Goal: Task Accomplishment & Management: Manage account settings

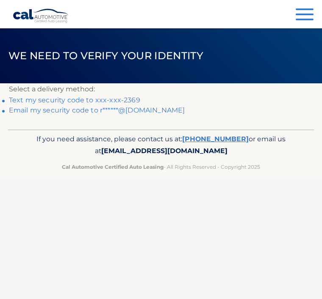
click at [126, 98] on link "Text my security code to xxx-xxx-2369" at bounding box center [74, 100] width 131 height 8
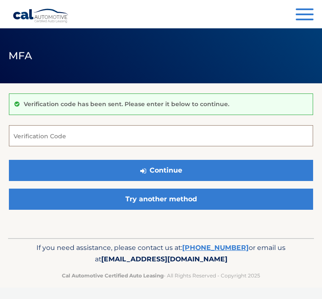
click at [135, 133] on input "Verification Code" at bounding box center [161, 135] width 304 height 21
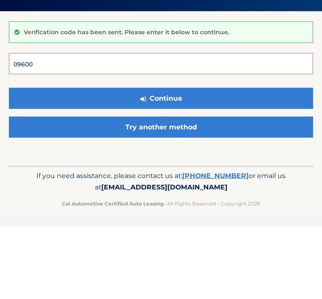
type input "096003"
click at [161, 160] on button "Continue" at bounding box center [161, 170] width 304 height 21
click at [195, 171] on button "Continue" at bounding box center [161, 170] width 304 height 21
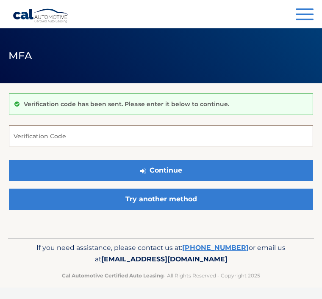
click at [163, 131] on input "Verification Code" at bounding box center [161, 135] width 304 height 21
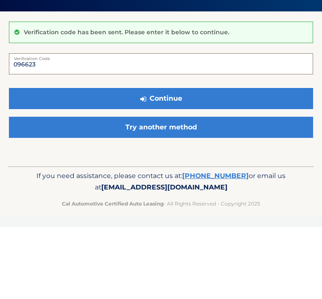
type input "096623"
click at [206, 160] on button "Continue" at bounding box center [161, 170] width 304 height 21
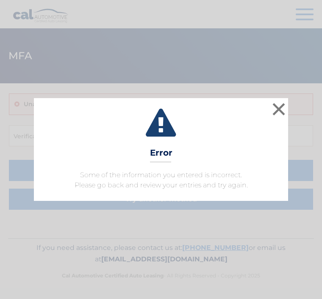
click at [293, 108] on div "× Error Some of the information you entered is incorrect. Please go back and re…" at bounding box center [161, 149] width 317 height 102
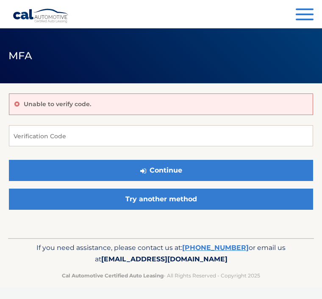
click at [189, 204] on link "Try another method" at bounding box center [161, 199] width 304 height 21
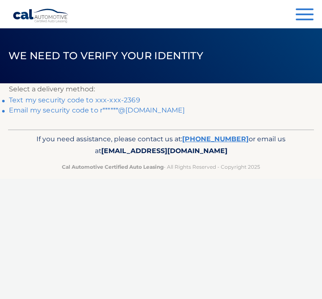
click at [138, 92] on p "Select a delivery method:" at bounding box center [161, 89] width 304 height 12
click at [139, 97] on li "Text my security code to xxx-xxx-2369" at bounding box center [161, 100] width 304 height 10
click at [117, 102] on link "Text my security code to xxx-xxx-2369" at bounding box center [74, 100] width 131 height 8
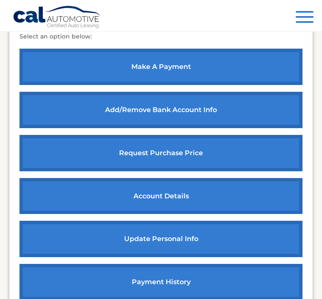
scroll to position [382, 0]
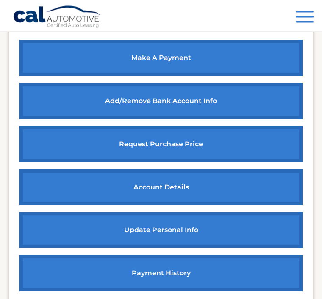
click at [233, 187] on link "account details" at bounding box center [160, 188] width 283 height 36
click at [274, 170] on link "account details" at bounding box center [160, 188] width 283 height 36
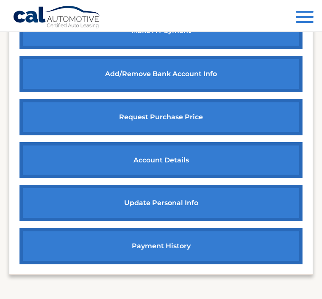
click at [270, 160] on link "account details" at bounding box center [160, 160] width 283 height 36
click at [271, 165] on link "account details" at bounding box center [160, 160] width 283 height 36
click at [263, 199] on link "update personal info" at bounding box center [160, 203] width 283 height 36
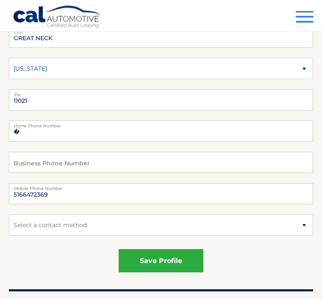
scroll to position [155, 0]
click at [305, 230] on select "Select a contact method Mobile Home" at bounding box center [161, 225] width 304 height 21
select select "1"
click at [196, 264] on button "save profile" at bounding box center [161, 260] width 85 height 23
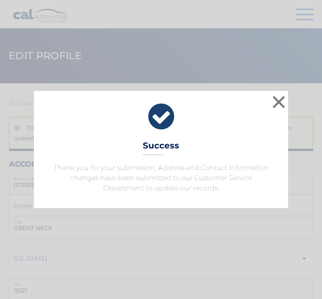
click at [287, 100] on button "×" at bounding box center [278, 102] width 17 height 17
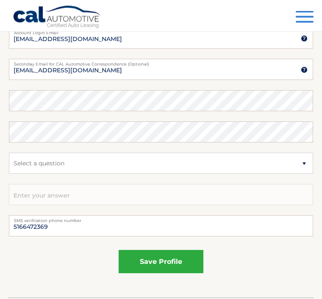
scroll to position [558, 0]
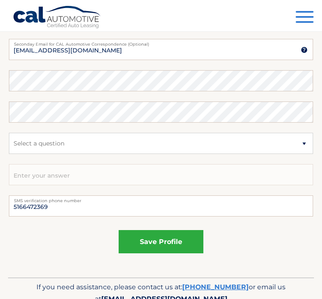
click at [302, 14] on button "Menu" at bounding box center [304, 18] width 18 height 14
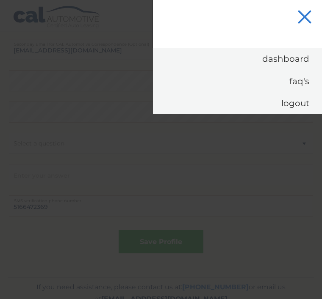
click at [305, 88] on link "FAQ's" at bounding box center [237, 81] width 169 height 22
